Goal: Answer question/provide support

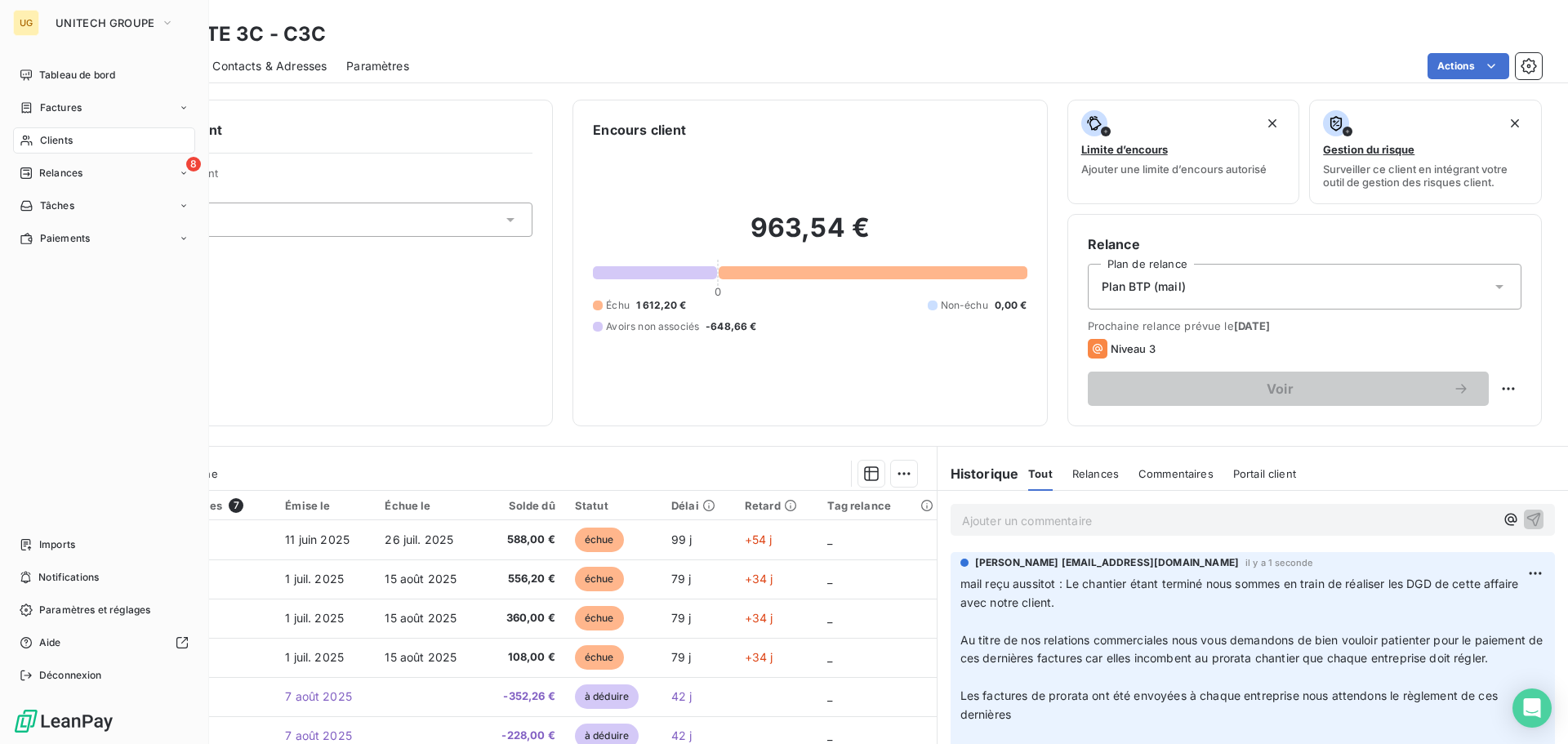
click at [72, 134] on span "Clients" at bounding box center [56, 141] width 33 height 15
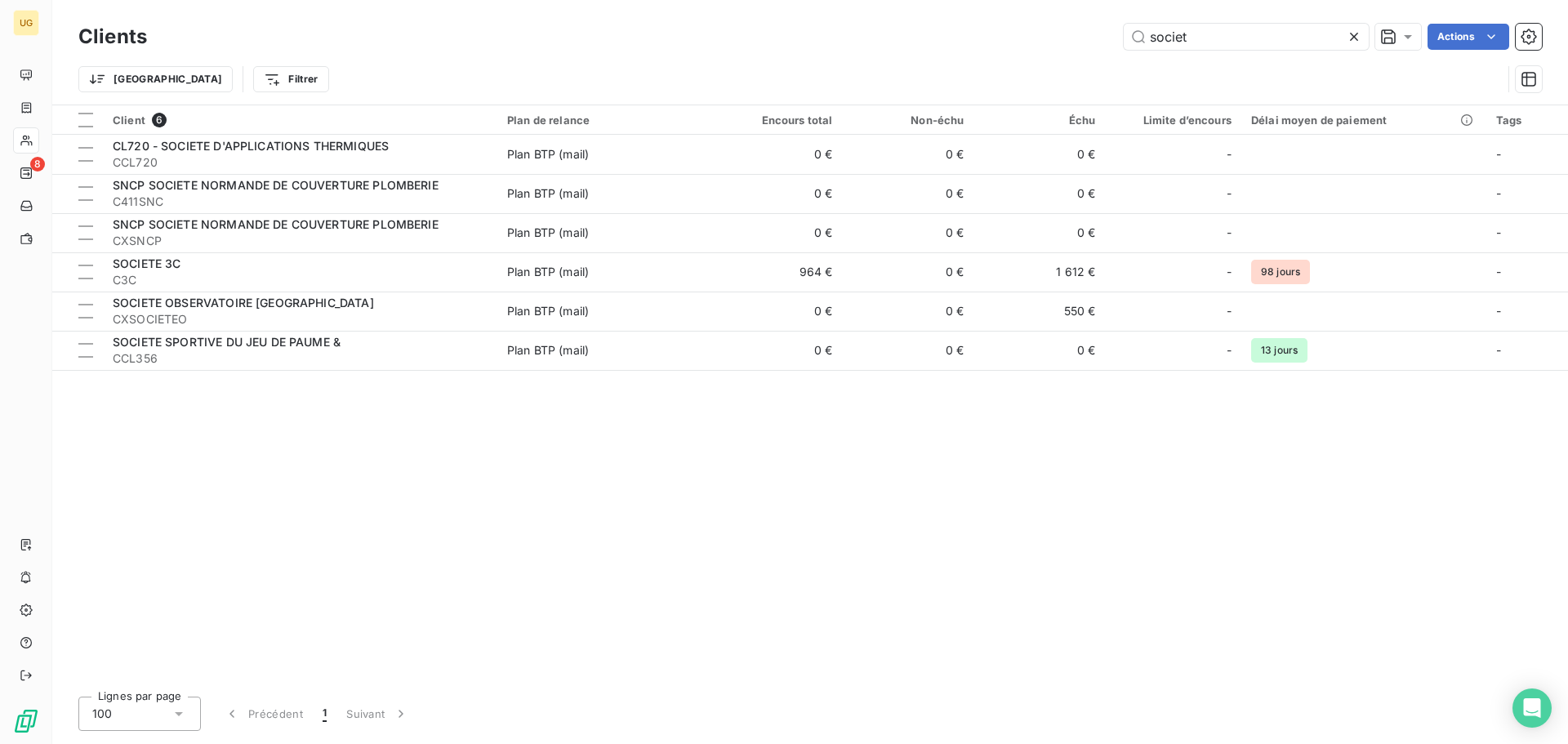
drag, startPoint x: 1200, startPoint y: 32, endPoint x: 1119, endPoint y: 47, distance: 82.4
click at [1119, 47] on div "societ Actions" at bounding box center [854, 36] width 1376 height 26
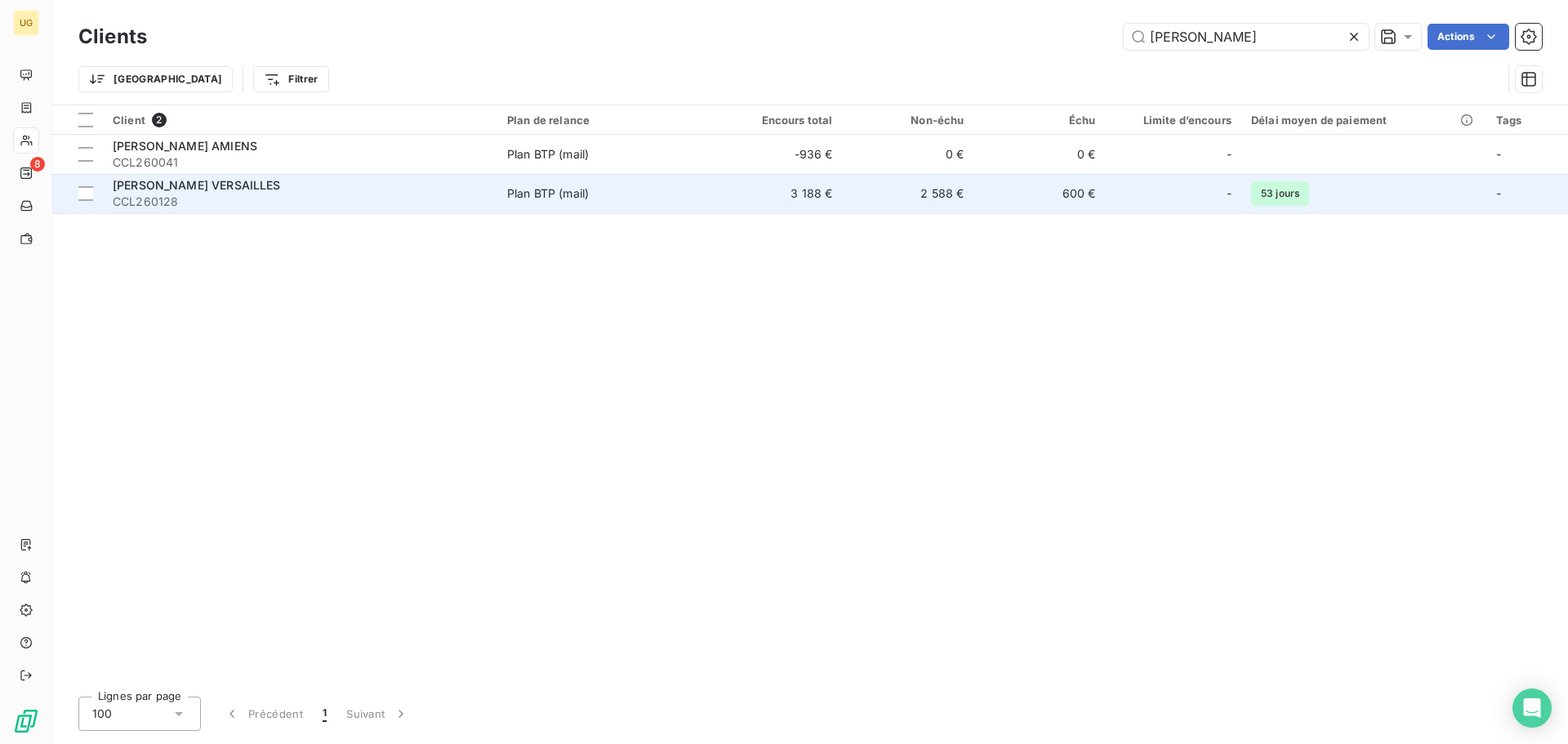
type input "[PERSON_NAME]"
click at [841, 197] on td "3 188 €" at bounding box center [778, 194] width 132 height 39
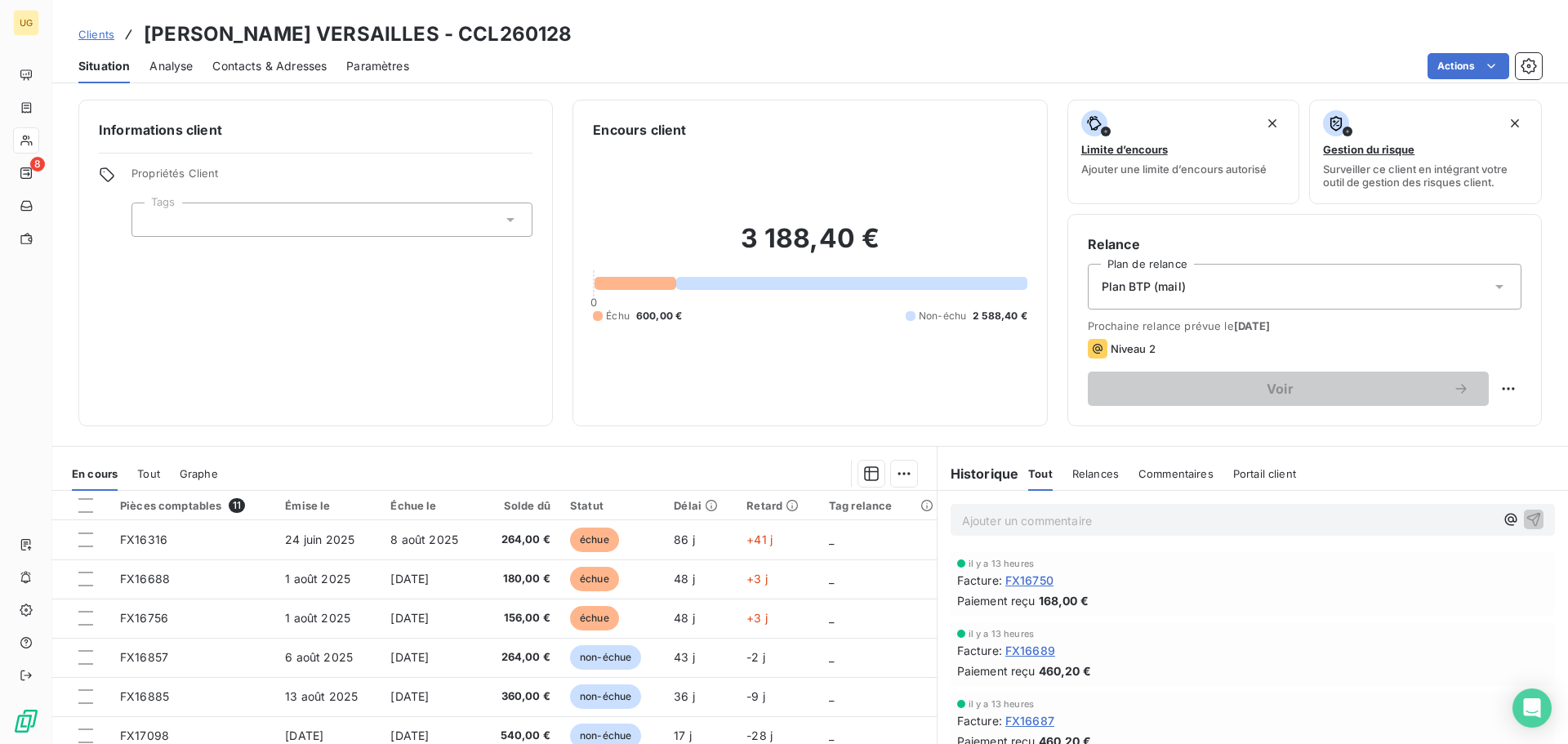
click at [994, 522] on p "Ajouter un commentaire ﻿" at bounding box center [1228, 521] width 532 height 20
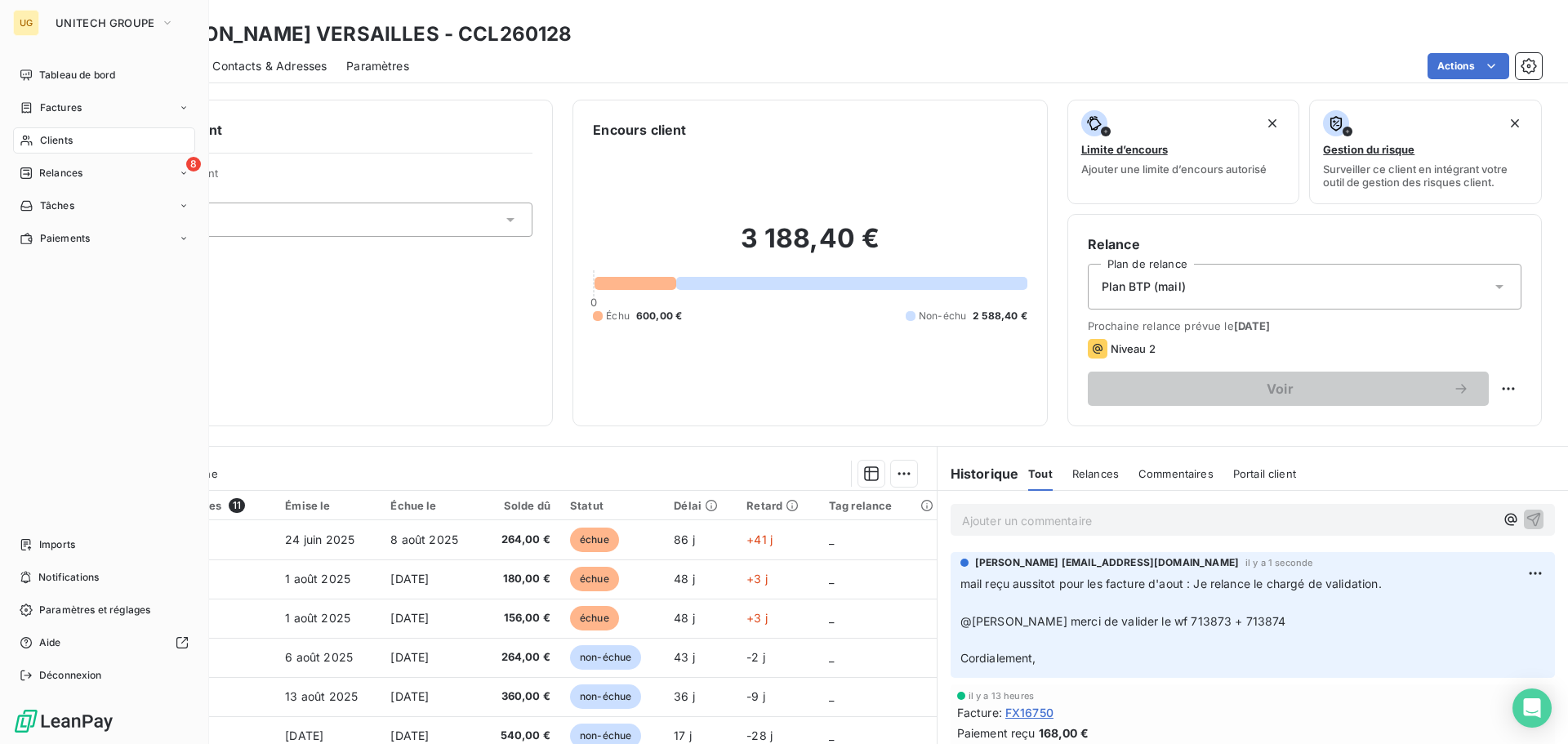
click at [49, 142] on span "Clients" at bounding box center [56, 141] width 33 height 15
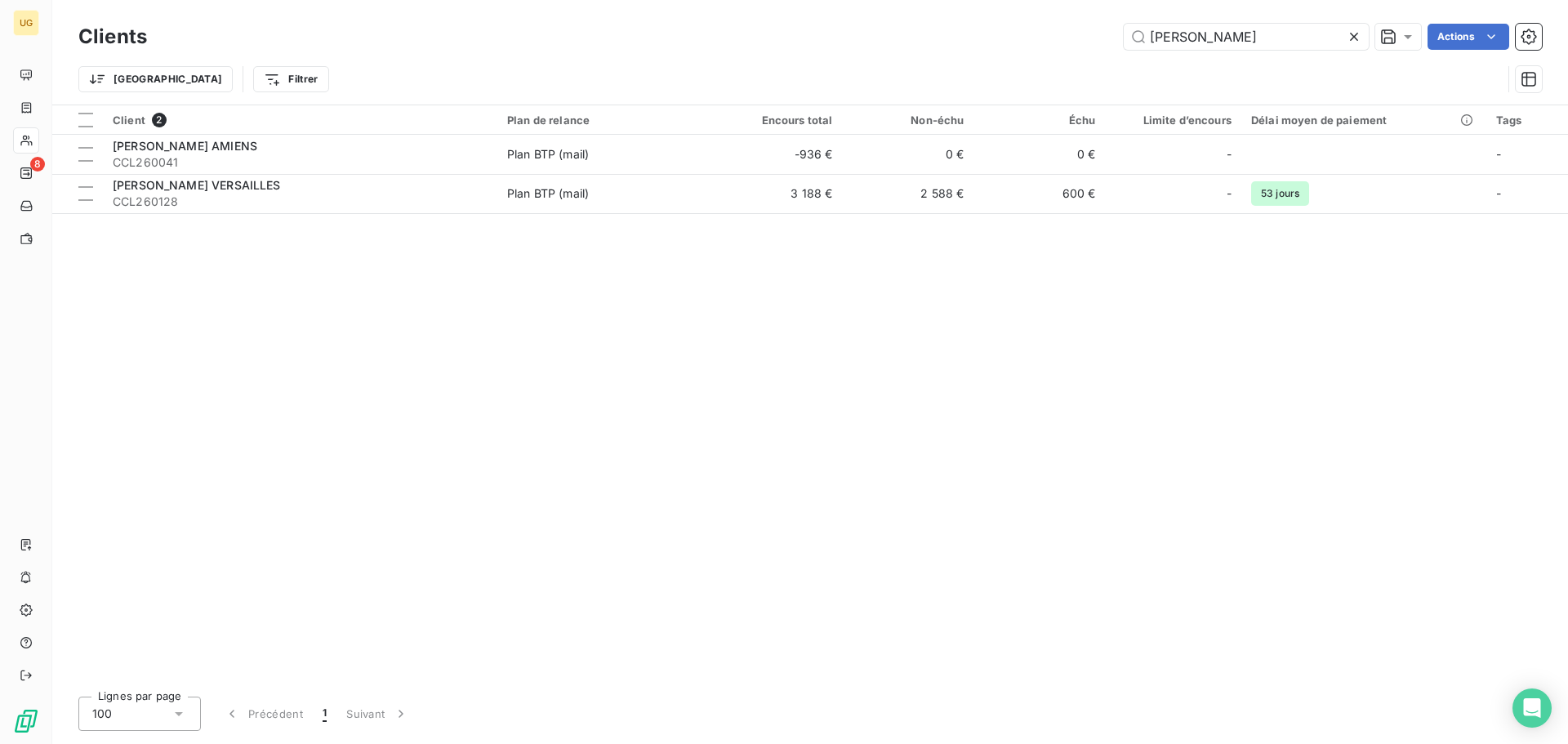
drag, startPoint x: 1224, startPoint y: 35, endPoint x: 1060, endPoint y: 41, distance: 164.1
click at [1060, 41] on div "[PERSON_NAME] Actions" at bounding box center [854, 36] width 1376 height 26
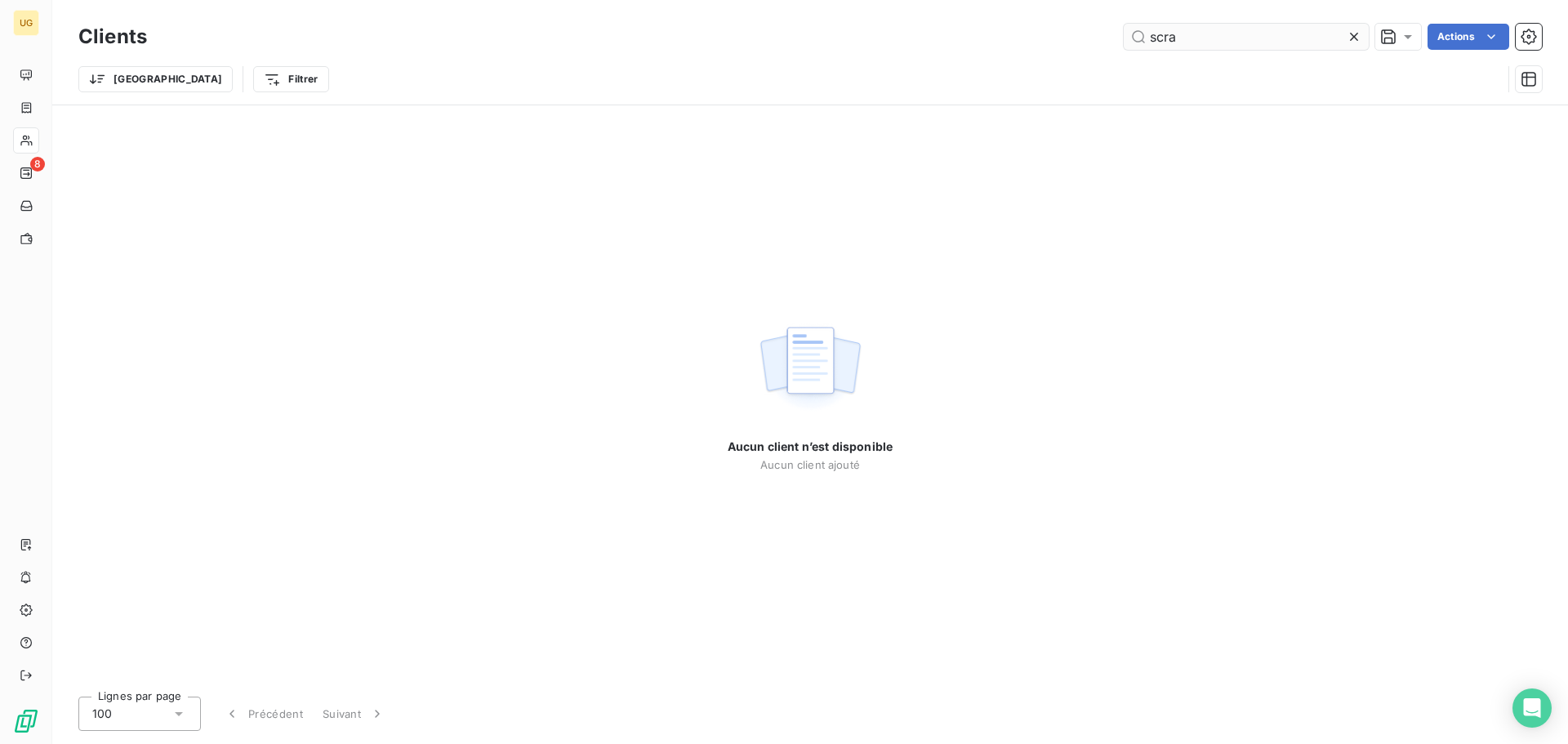
click at [1153, 39] on input "scra" at bounding box center [1246, 36] width 245 height 26
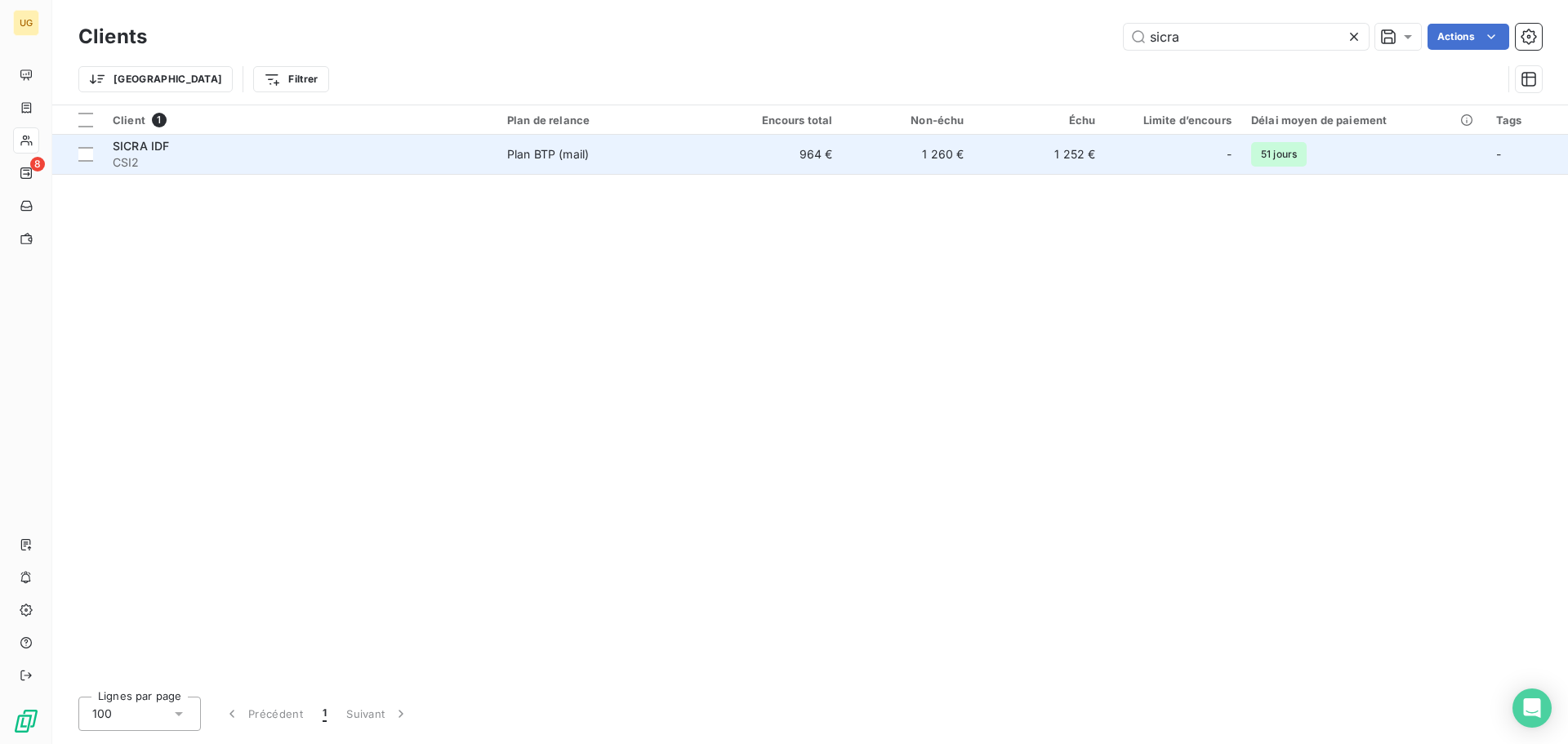
type input "sicra"
click at [645, 161] on span "Plan BTP (mail)" at bounding box center [604, 154] width 194 height 16
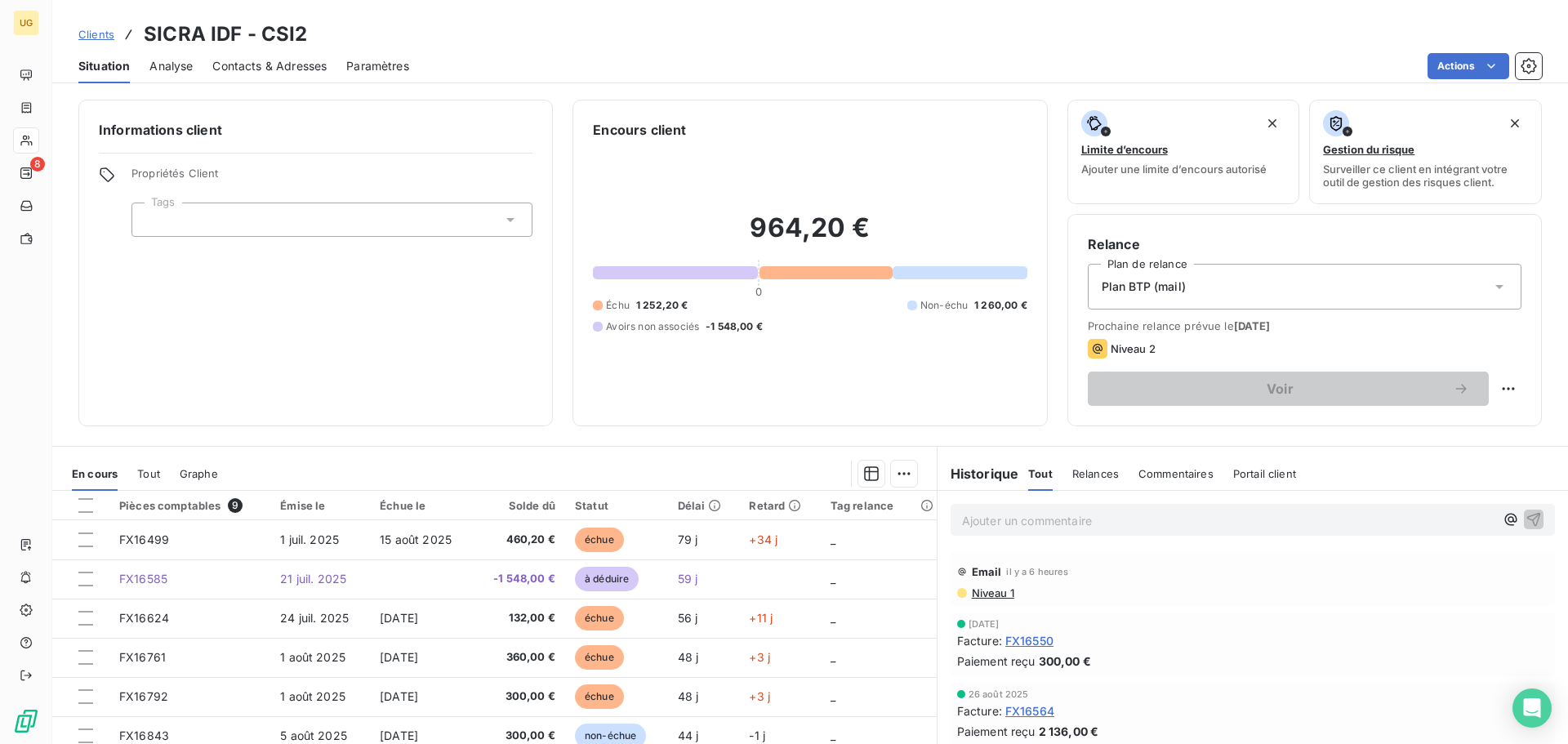
click at [990, 514] on p "Ajouter un commentaire ﻿" at bounding box center [1228, 521] width 532 height 20
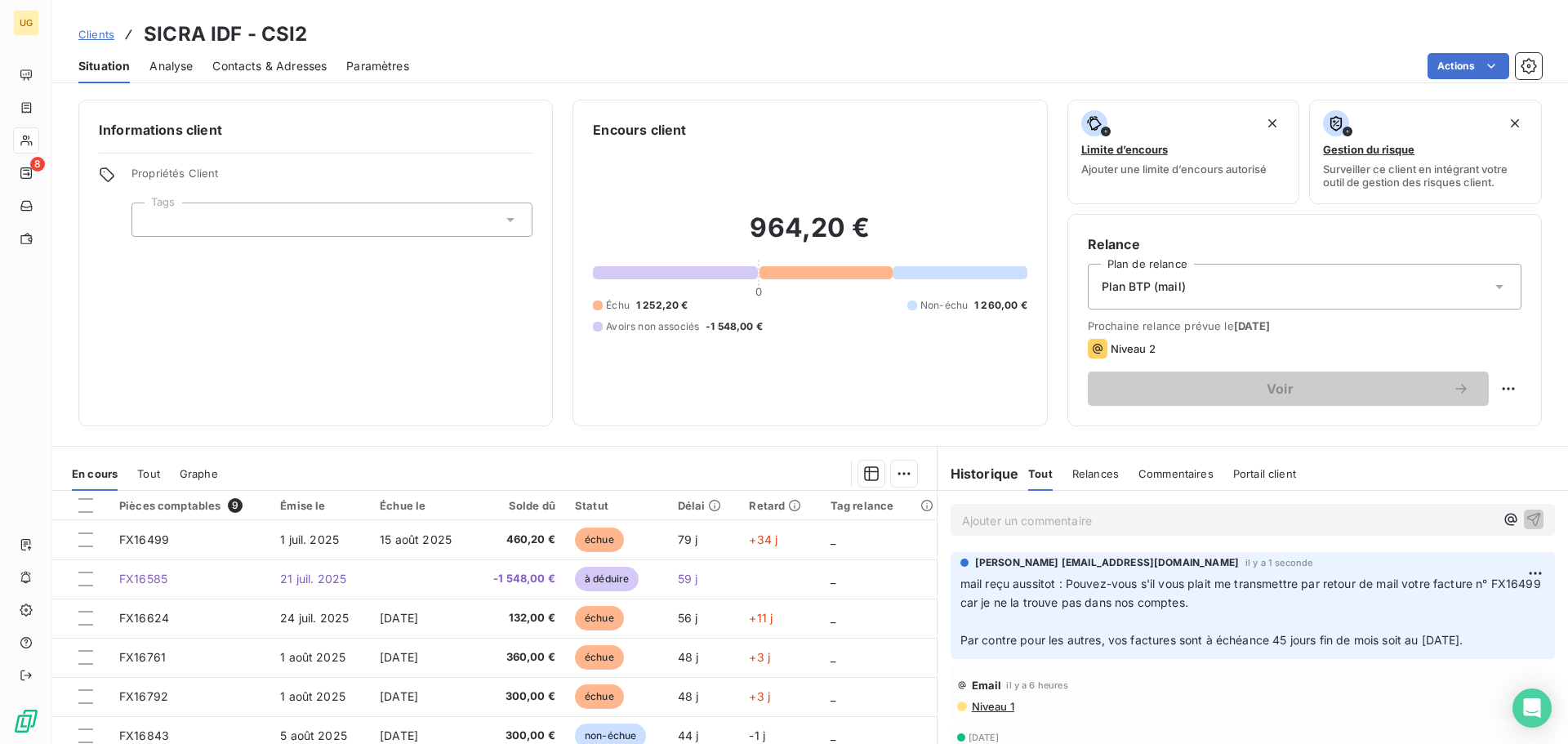
click at [970, 522] on p "Ajouter un commentaire ﻿" at bounding box center [1228, 521] width 532 height 20
